Goal: Find specific page/section: Find specific page/section

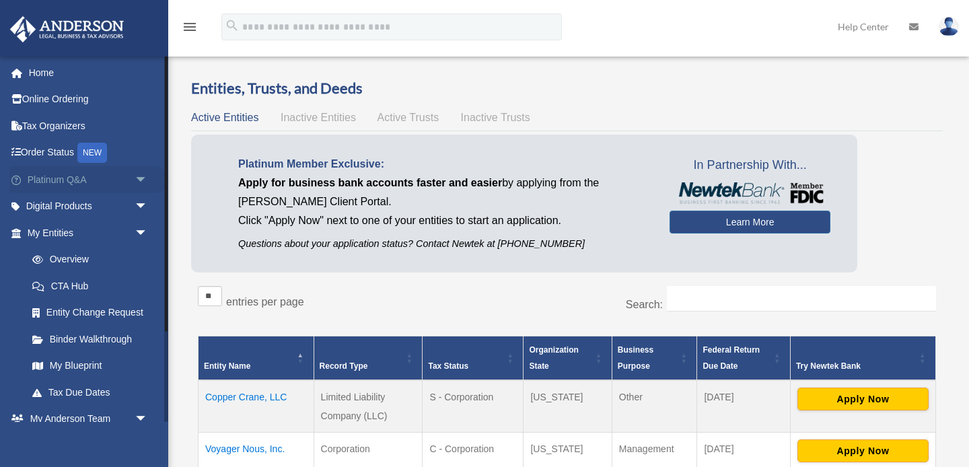
click at [100, 184] on link "Platinum Q&A arrow_drop_down" at bounding box center [88, 179] width 159 height 27
click at [137, 180] on span "arrow_drop_down" at bounding box center [148, 180] width 27 height 28
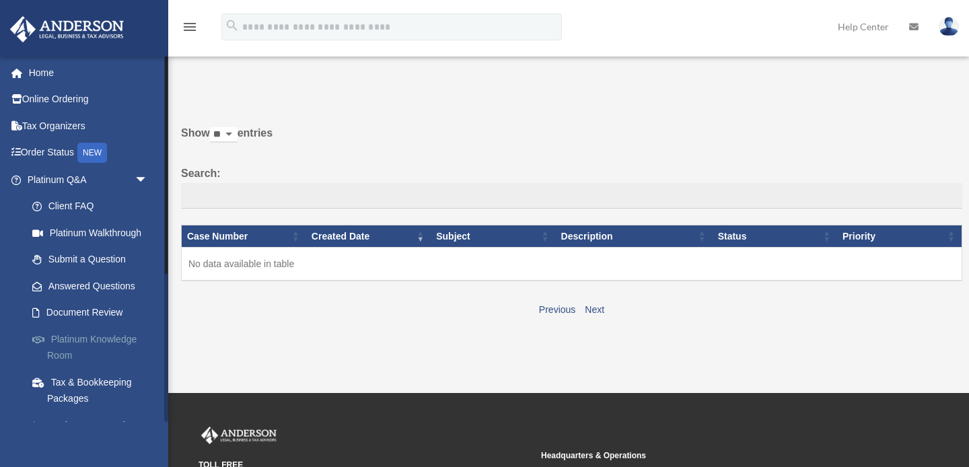
click at [90, 337] on link "Platinum Knowledge Room" at bounding box center [93, 347] width 149 height 43
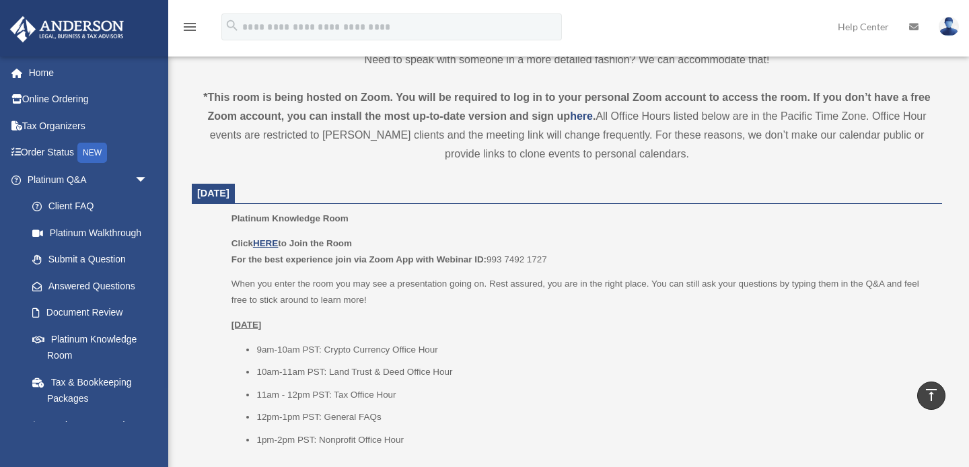
scroll to position [479, 0]
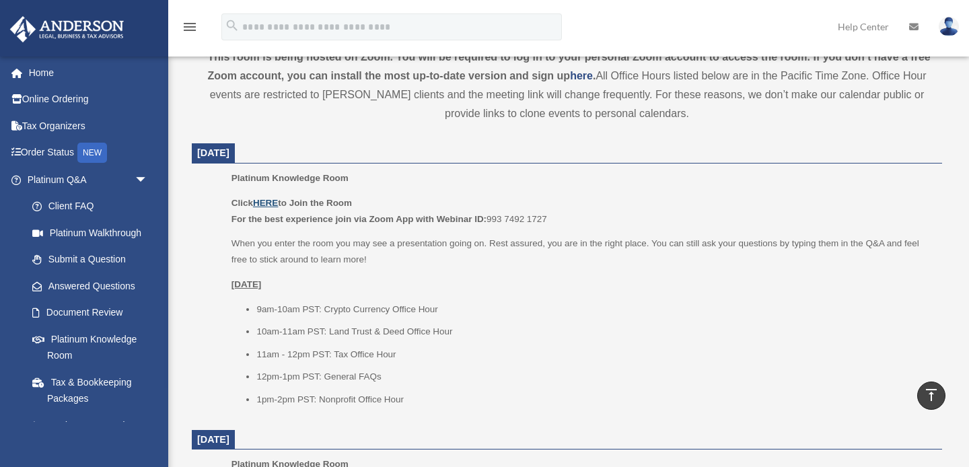
click at [271, 203] on u "HERE" at bounding box center [265, 203] width 25 height 10
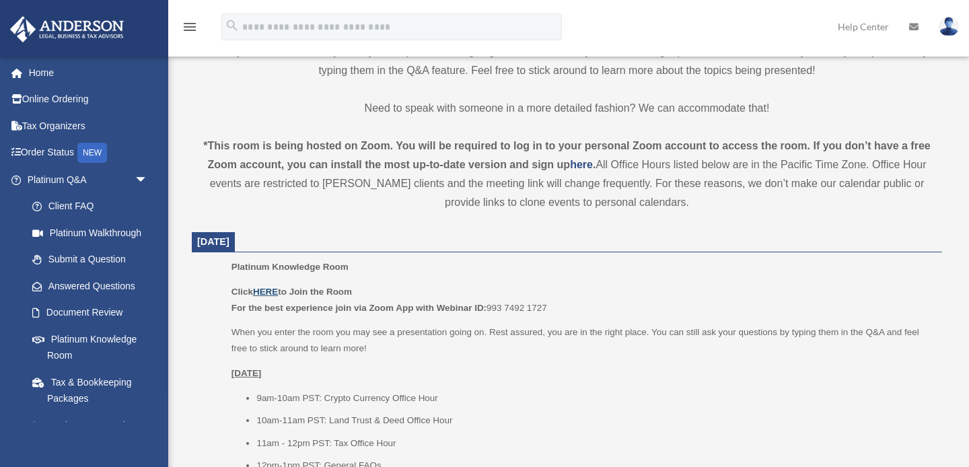
scroll to position [409, 0]
